Goal: Go to known website: Access a specific website the user already knows

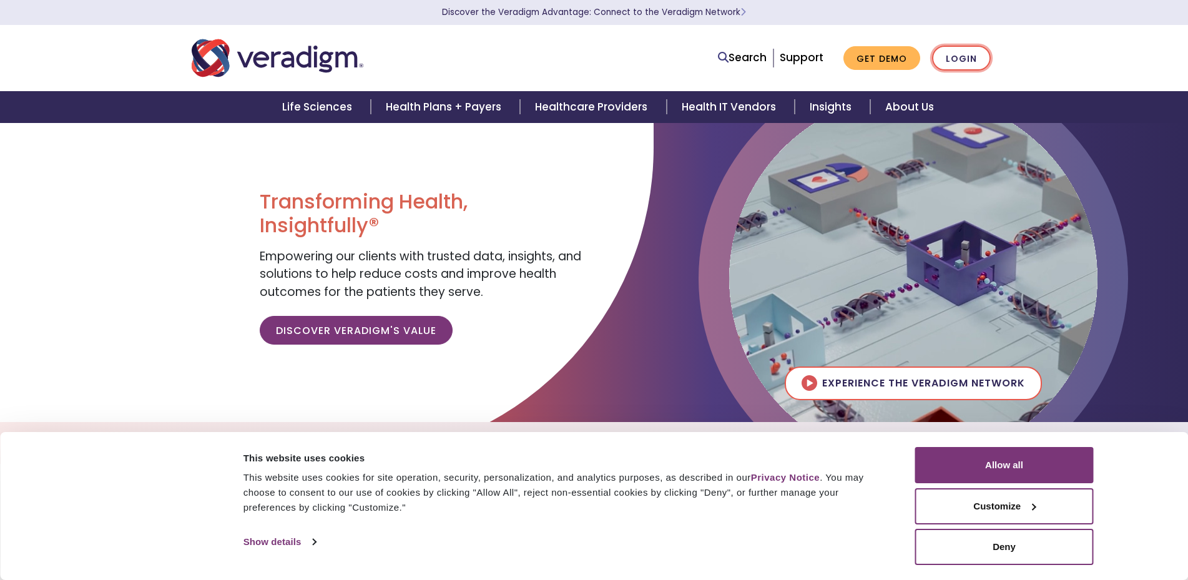
click at [956, 64] on link "Login" at bounding box center [961, 59] width 59 height 26
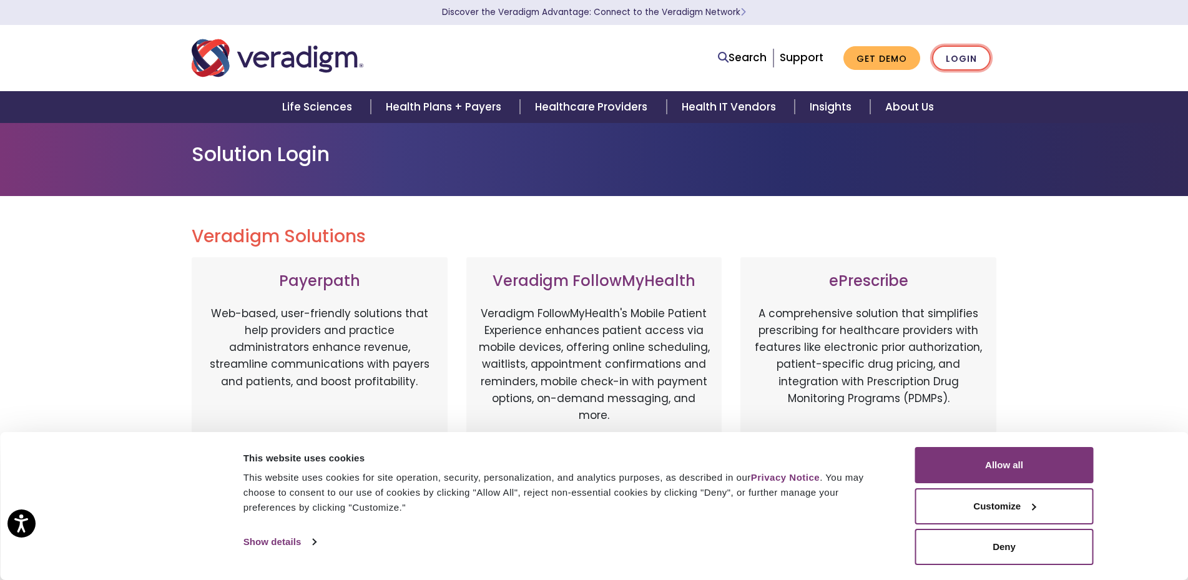
click at [967, 61] on link "Login" at bounding box center [961, 59] width 59 height 26
click at [999, 462] on button "Allow all" at bounding box center [1005, 465] width 179 height 36
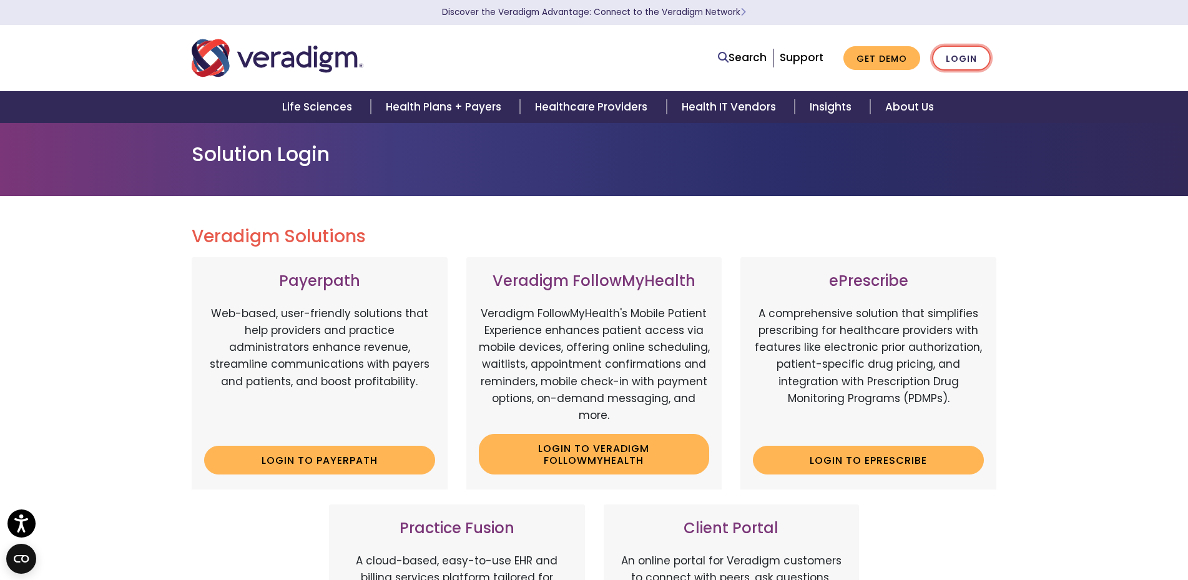
click at [970, 55] on link "Login" at bounding box center [961, 59] width 59 height 26
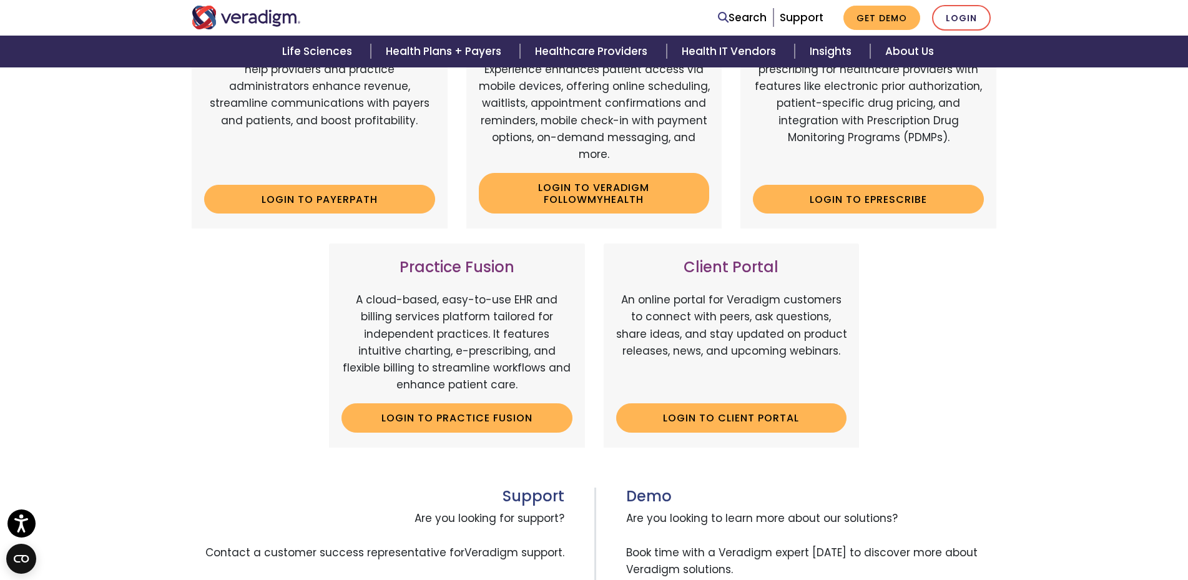
scroll to position [284, 0]
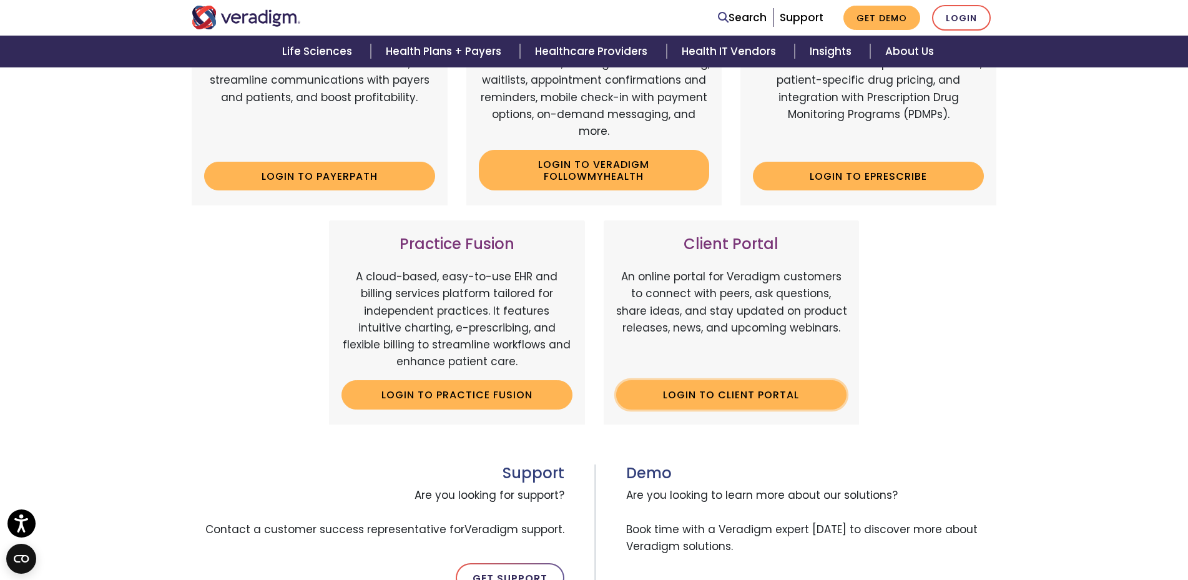
click at [696, 397] on link "Login to Client Portal" at bounding box center [731, 394] width 231 height 29
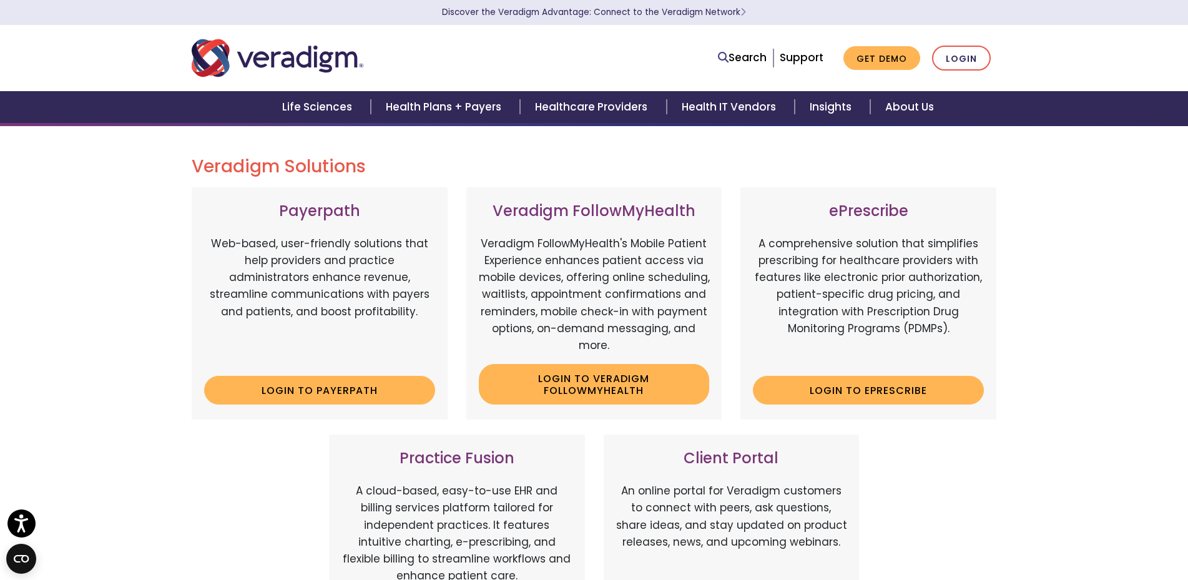
scroll to position [15, 0]
